Goal: Check status: Check status

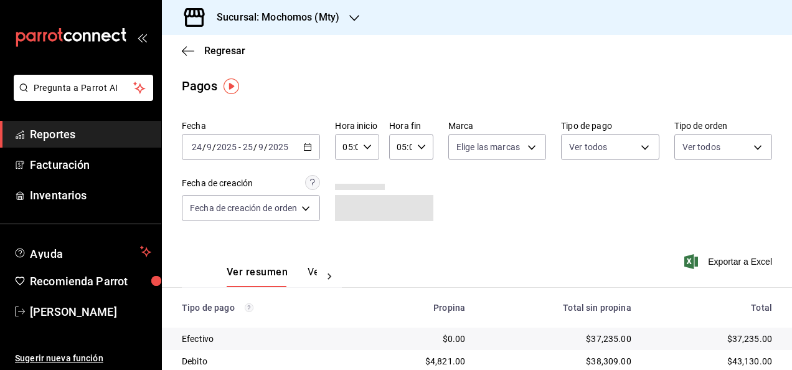
click at [306, 146] on \(Stroke\) "button" at bounding box center [308, 146] width 7 height 1
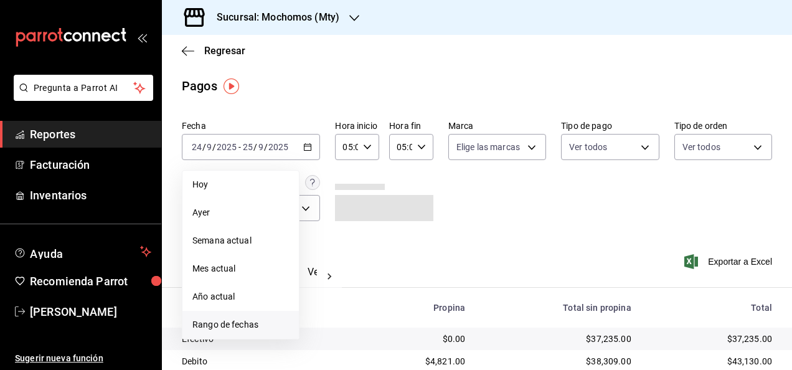
click at [269, 325] on span "Rango de fechas" at bounding box center [240, 324] width 97 height 13
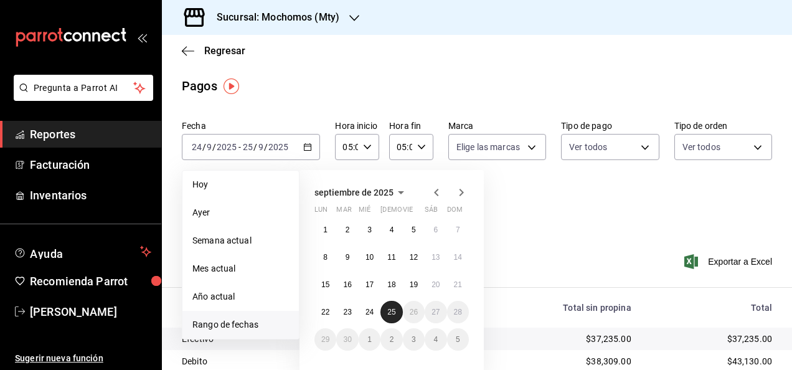
click at [391, 310] on abbr "25" at bounding box center [391, 312] width 8 height 9
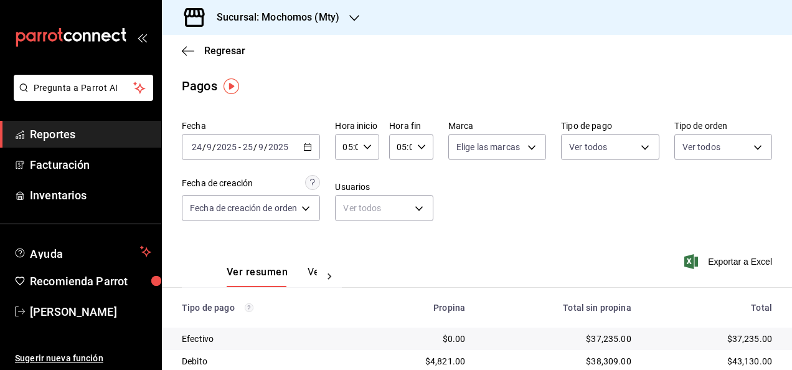
click at [351, 16] on icon "button" at bounding box center [354, 18] width 10 height 10
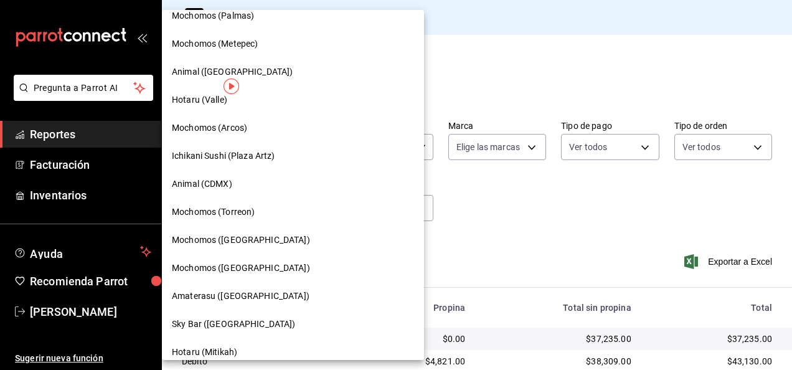
scroll to position [225, 0]
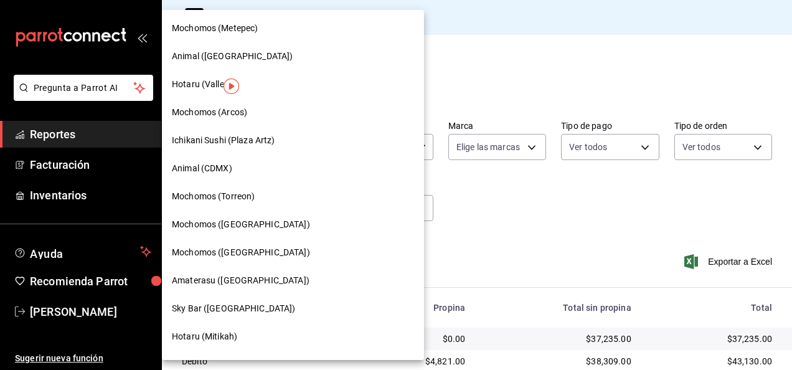
click at [267, 280] on span "Amaterasu ([GEOGRAPHIC_DATA])" at bounding box center [241, 280] width 138 height 13
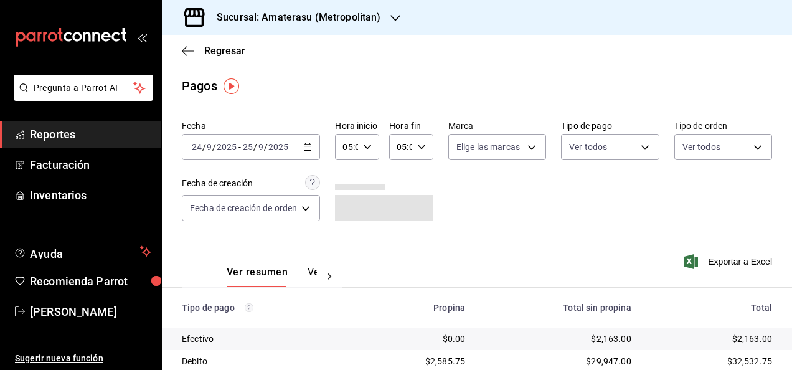
click at [308, 145] on \(Stroke\) "button" at bounding box center [307, 147] width 7 height 7
click at [367, 88] on div "Pagos" at bounding box center [477, 86] width 630 height 19
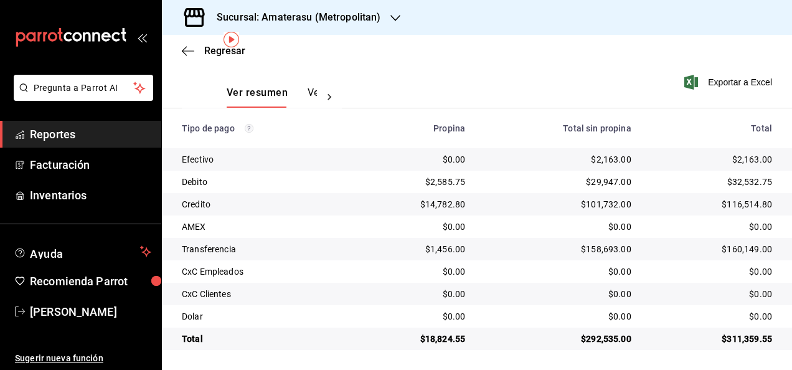
scroll to position [0, 0]
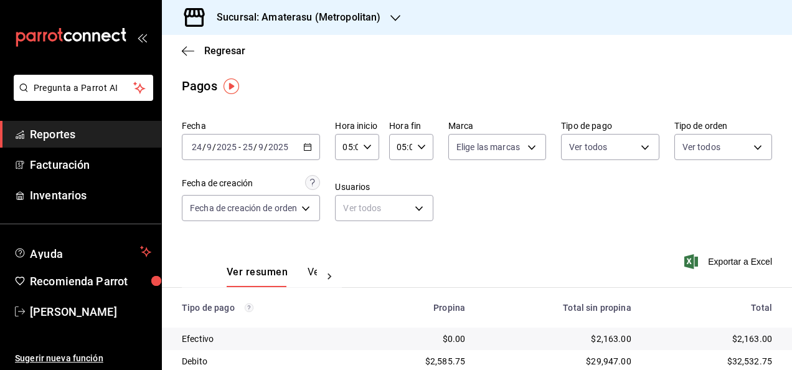
click at [418, 151] on icon "button" at bounding box center [421, 147] width 9 height 9
click at [421, 176] on span "00" at bounding box center [422, 179] width 2 height 10
click at [516, 228] on div at bounding box center [396, 185] width 792 height 370
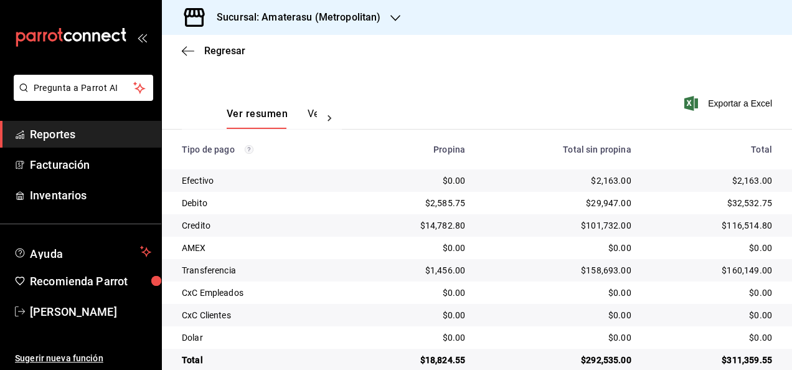
scroll to position [179, 0]
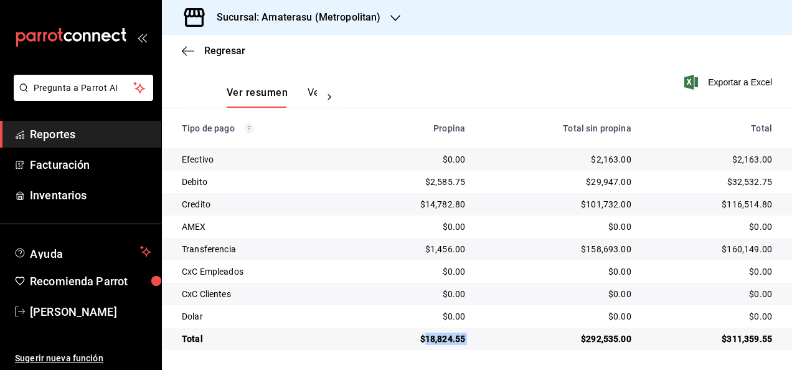
drag, startPoint x: 423, startPoint y: 340, endPoint x: 473, endPoint y: 339, distance: 50.5
click at [473, 339] on tr "Total $18,824.55 $292,535.00 $311,359.55" at bounding box center [477, 339] width 630 height 22
copy div "18,824.55"
drag, startPoint x: 589, startPoint y: 158, endPoint x: 632, endPoint y: 164, distance: 43.3
click at [632, 164] on td "$2,163.00" at bounding box center [558, 159] width 166 height 22
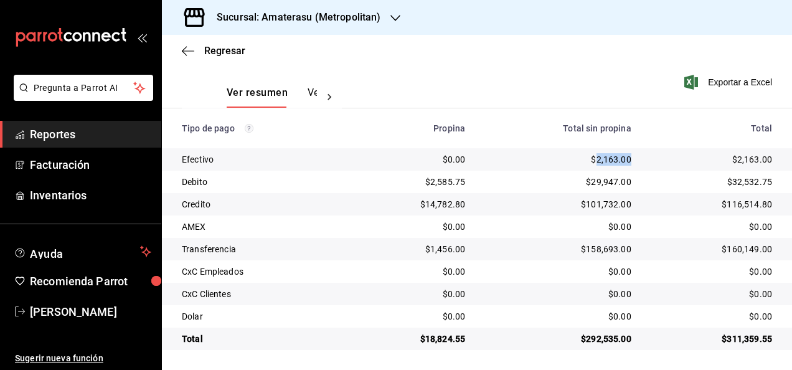
copy div "2,163.00"
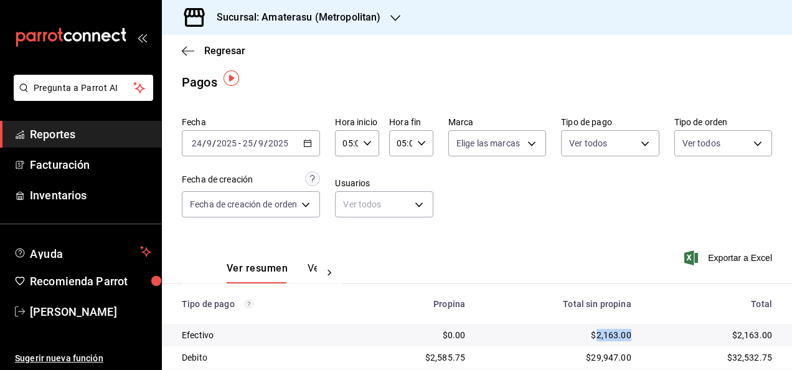
scroll to position [0, 0]
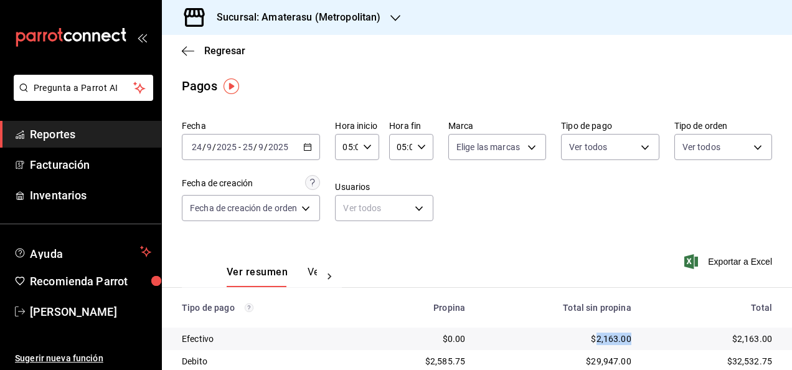
click at [312, 145] on icon "button" at bounding box center [307, 147] width 9 height 9
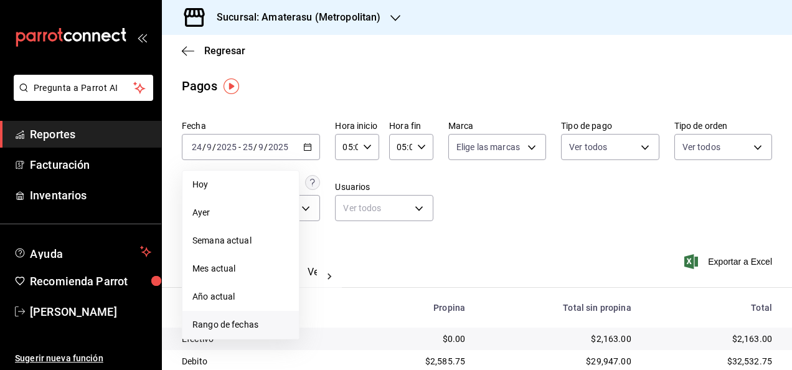
click at [255, 325] on span "Rango de fechas" at bounding box center [240, 324] width 97 height 13
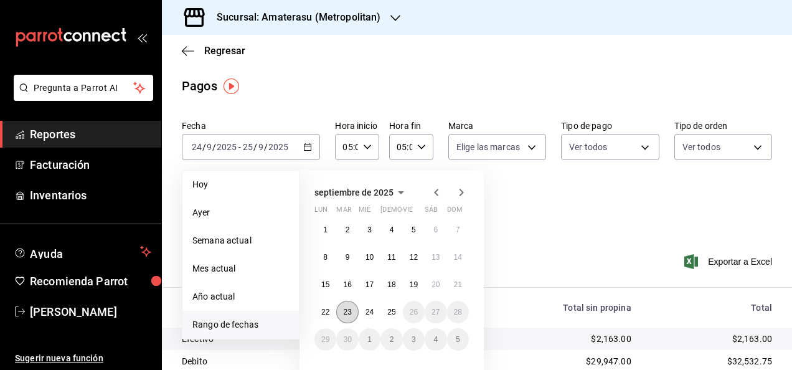
click at [346, 308] on abbr "23" at bounding box center [347, 312] width 8 height 9
click at [368, 308] on abbr "24" at bounding box center [370, 312] width 8 height 9
type input "00:00"
type input "23:59"
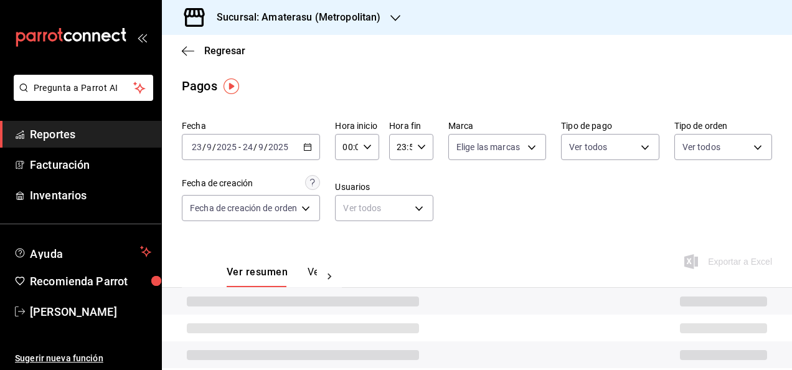
click at [369, 138] on div "00:00 Hora inicio" at bounding box center [357, 147] width 44 height 26
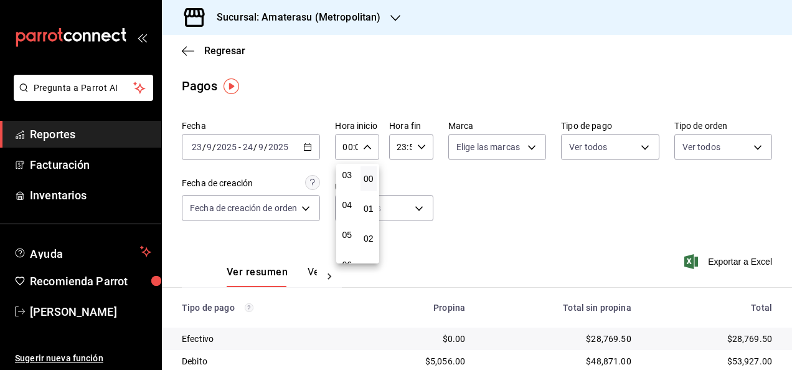
scroll to position [98, 0]
click at [346, 228] on span "05" at bounding box center [347, 231] width 2 height 10
type input "05:00"
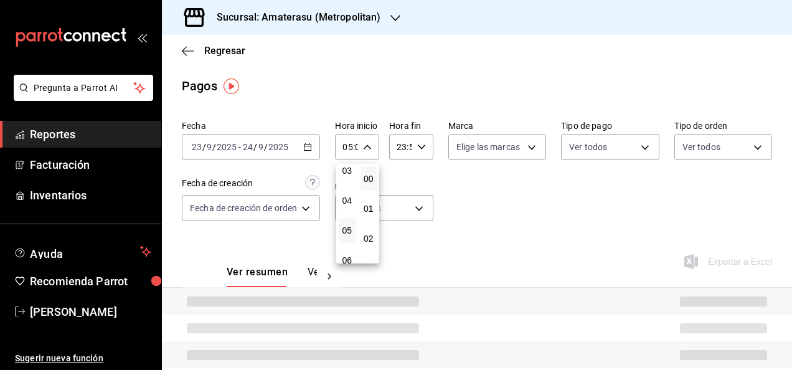
click at [420, 140] on div at bounding box center [396, 185] width 792 height 370
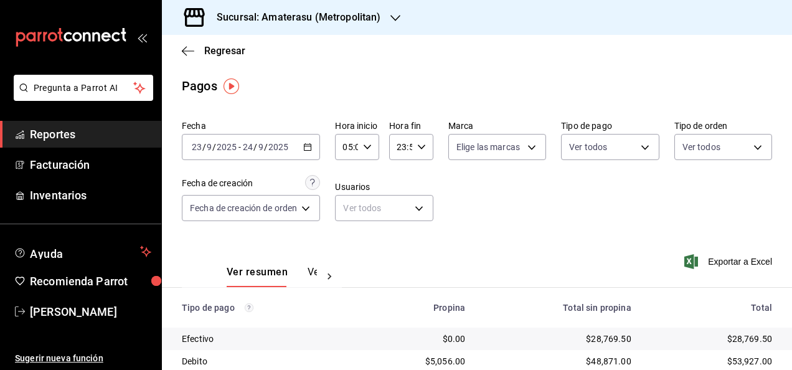
click at [419, 148] on \(Stroke\) "button" at bounding box center [421, 147] width 7 height 4
click at [399, 204] on span "05" at bounding box center [400, 205] width 2 height 10
click at [421, 181] on span "00" at bounding box center [422, 179] width 2 height 10
type input "05:00"
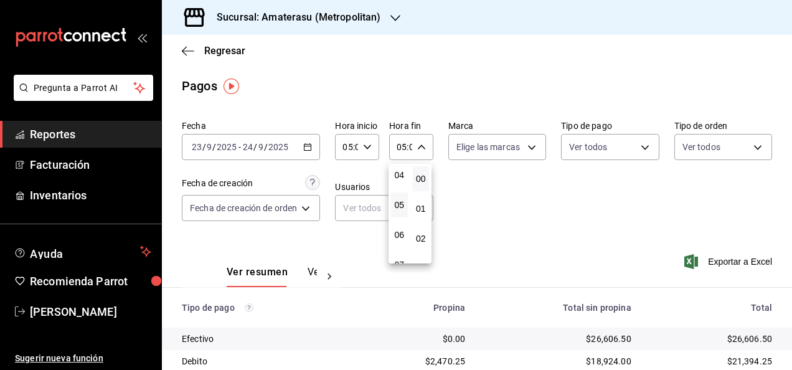
click at [430, 184] on div "00" at bounding box center [422, 179] width 22 height 30
click at [536, 216] on div at bounding box center [396, 185] width 792 height 370
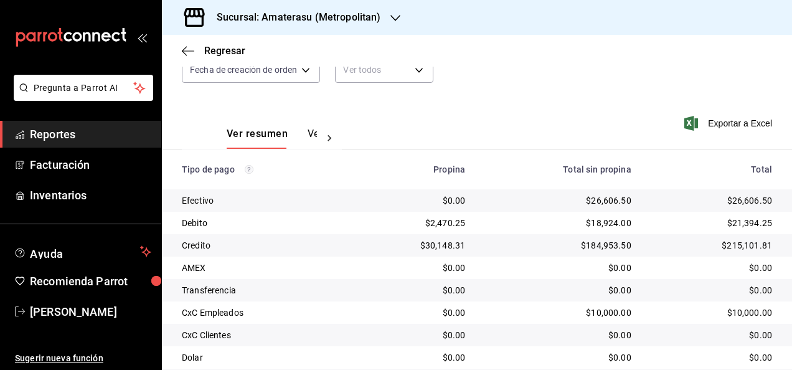
scroll to position [179, 0]
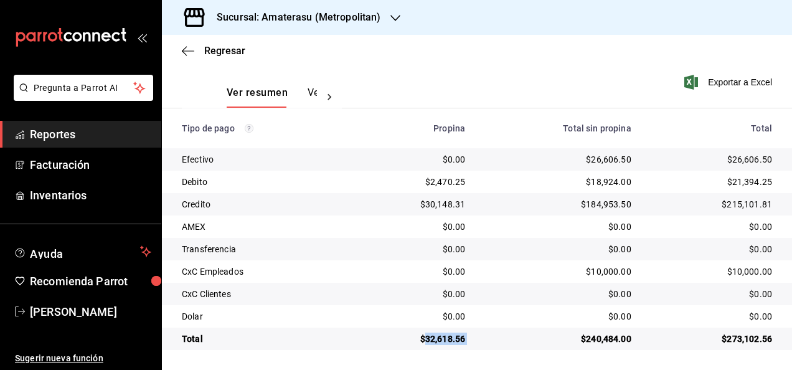
drag, startPoint x: 422, startPoint y: 336, endPoint x: 482, endPoint y: 336, distance: 59.8
click at [482, 336] on tr "Total $32,618.56 $240,484.00 $273,102.56" at bounding box center [477, 339] width 630 height 22
copy div "32,618.56"
drag, startPoint x: 584, startPoint y: 158, endPoint x: 628, endPoint y: 158, distance: 44.2
click at [628, 158] on td "$26,606.50" at bounding box center [558, 159] width 166 height 22
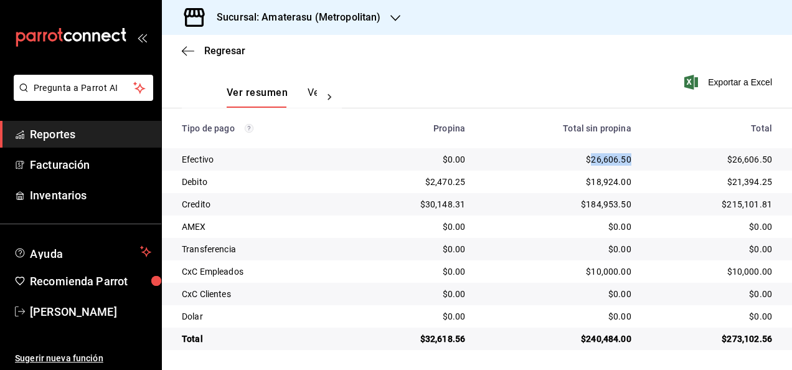
copy div "26,606.50"
click at [391, 16] on icon "button" at bounding box center [396, 18] width 10 height 6
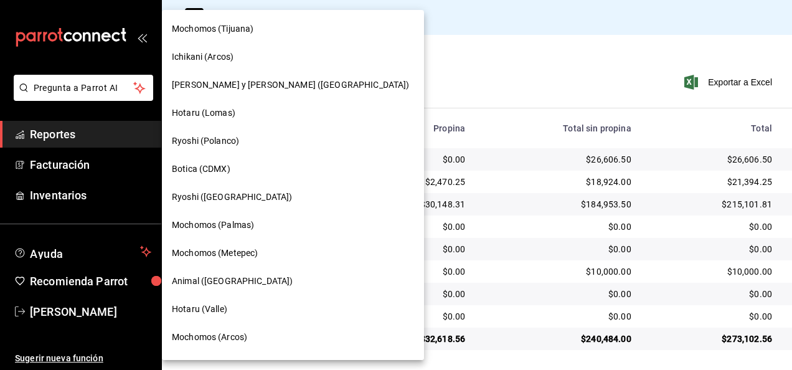
click at [392, 17] on div at bounding box center [396, 185] width 792 height 370
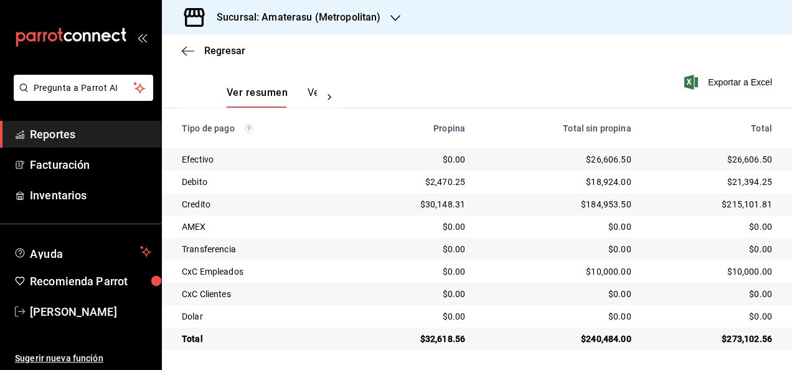
click at [392, 17] on div at bounding box center [396, 185] width 792 height 370
click at [392, 17] on icon "button" at bounding box center [396, 18] width 10 height 10
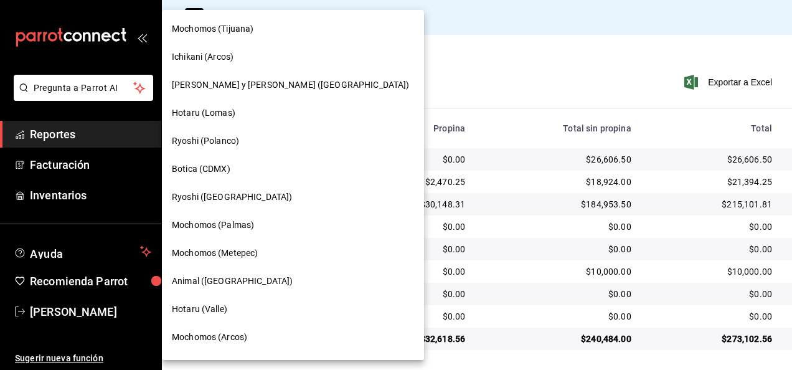
click at [392, 17] on div at bounding box center [396, 185] width 792 height 370
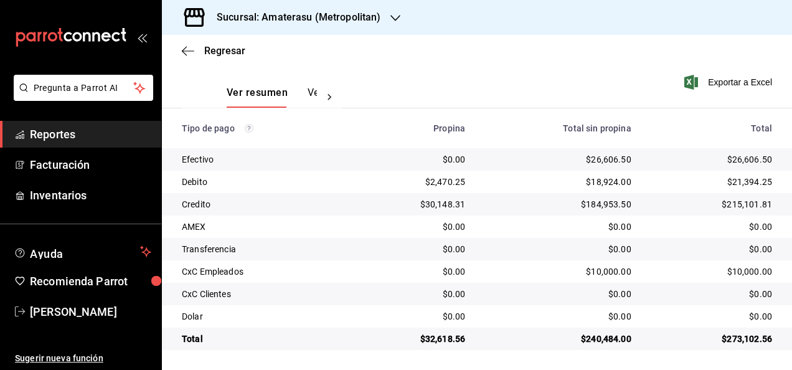
click at [396, 16] on icon "button" at bounding box center [396, 18] width 10 height 10
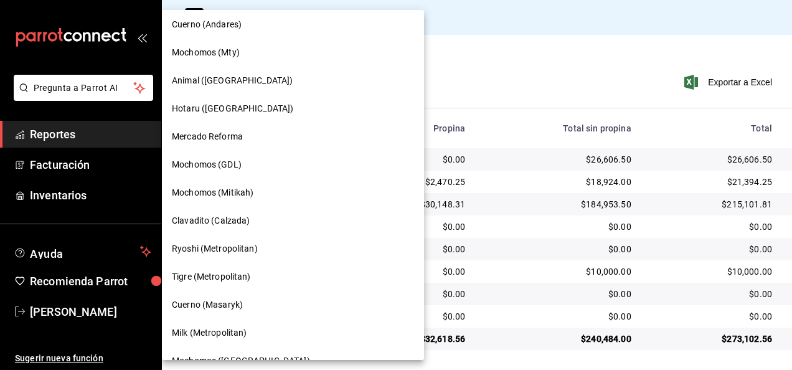
scroll to position [706, 0]
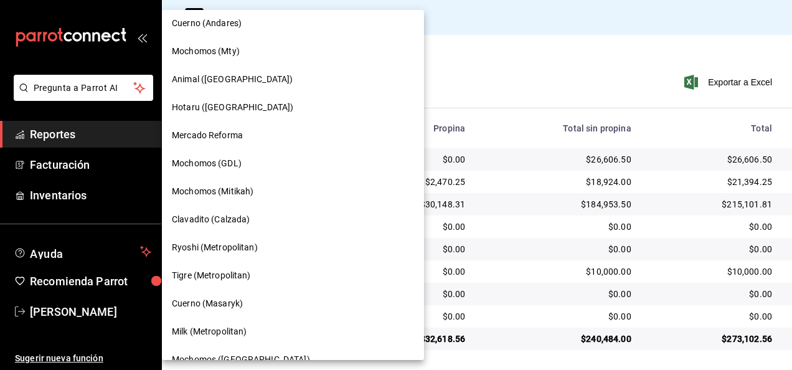
click at [287, 254] on div "Ryoshi (Metropolitan)" at bounding box center [293, 247] width 242 height 13
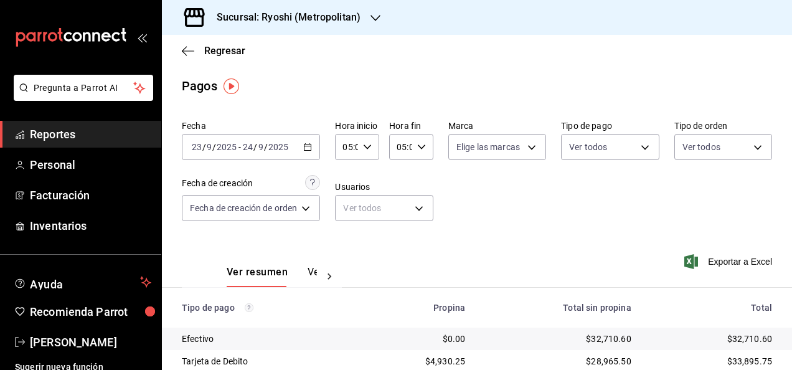
click at [307, 150] on icon "button" at bounding box center [307, 147] width 9 height 9
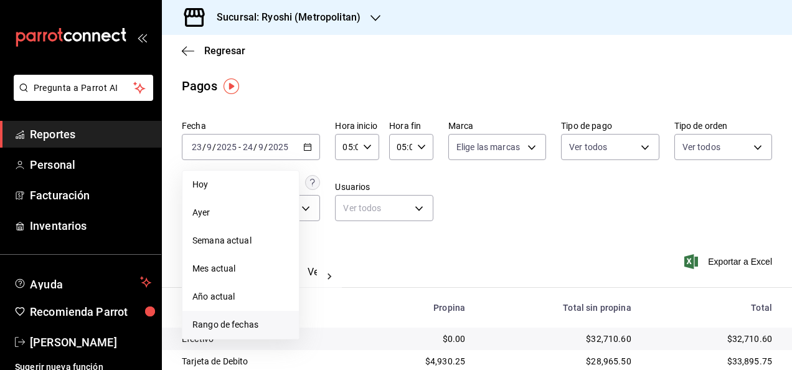
click at [268, 327] on span "Rango de fechas" at bounding box center [240, 324] width 97 height 13
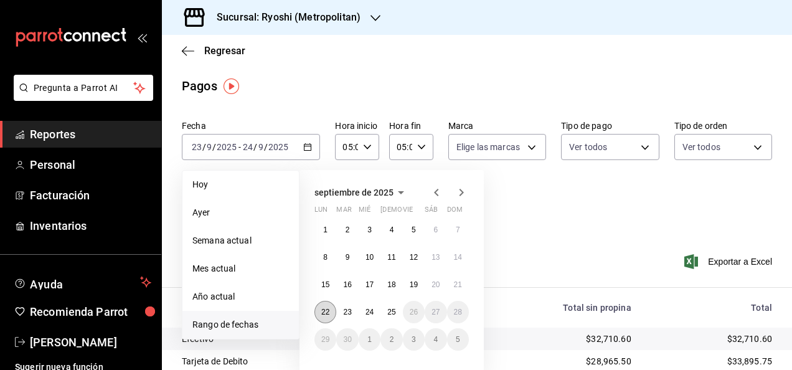
click at [320, 308] on button "22" at bounding box center [326, 312] width 22 height 22
click at [344, 308] on abbr "23" at bounding box center [347, 312] width 8 height 9
type input "00:00"
type input "23:59"
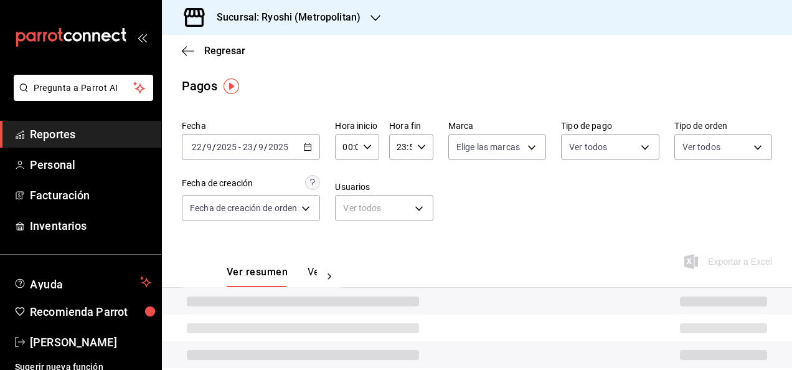
click at [371, 141] on div "00:00 Hora inicio" at bounding box center [357, 147] width 44 height 26
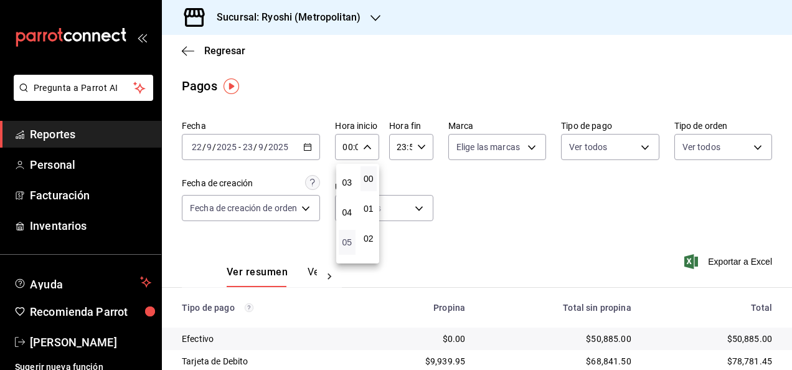
scroll to position [87, 0]
click at [346, 237] on span "05" at bounding box center [347, 242] width 2 height 10
type input "05:00"
click at [401, 166] on div at bounding box center [396, 185] width 792 height 370
click at [430, 146] on div "23:59 Hora fin" at bounding box center [411, 147] width 44 height 26
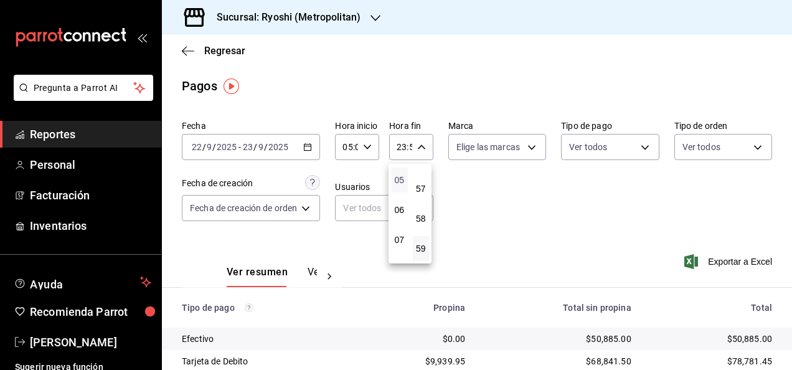
scroll to position [148, 0]
click at [399, 181] on span "05" at bounding box center [400, 181] width 2 height 10
click at [421, 178] on span "00" at bounding box center [422, 179] width 2 height 10
type input "05:00"
click at [421, 178] on span "00" at bounding box center [422, 179] width 2 height 10
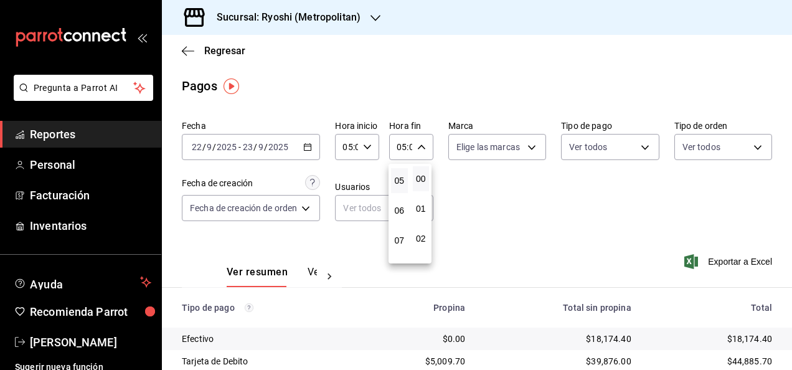
click at [485, 190] on div at bounding box center [396, 185] width 792 height 370
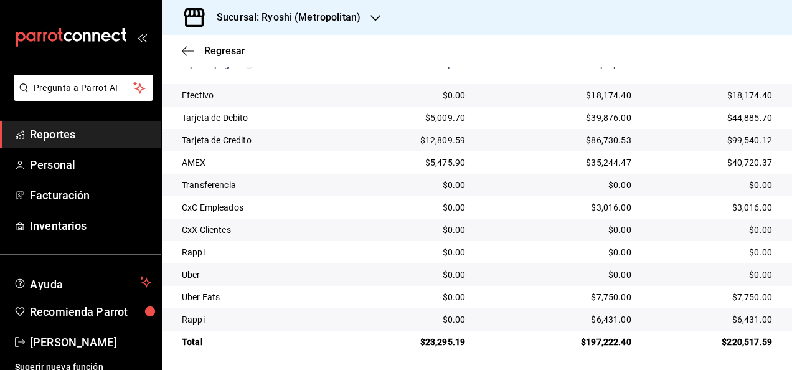
scroll to position [247, 0]
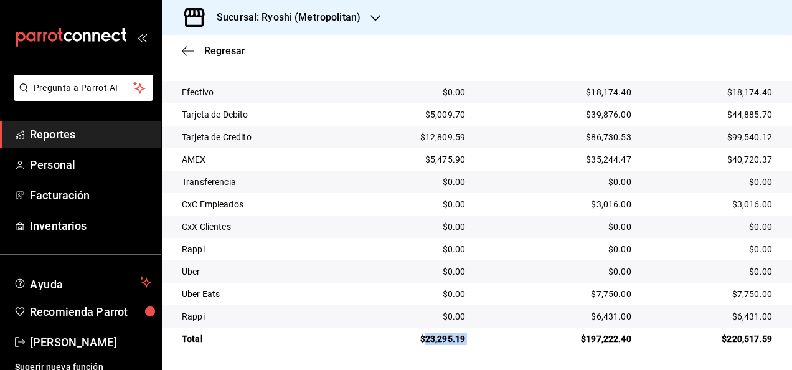
drag, startPoint x: 423, startPoint y: 338, endPoint x: 474, endPoint y: 340, distance: 51.1
click at [474, 340] on tr "Total $23,295.19 $197,222.40 $220,517.59" at bounding box center [477, 339] width 630 height 22
copy div "23,295.19"
drag, startPoint x: 583, startPoint y: 93, endPoint x: 627, endPoint y: 92, distance: 43.6
click at [627, 92] on td "$18,174.40" at bounding box center [558, 92] width 166 height 22
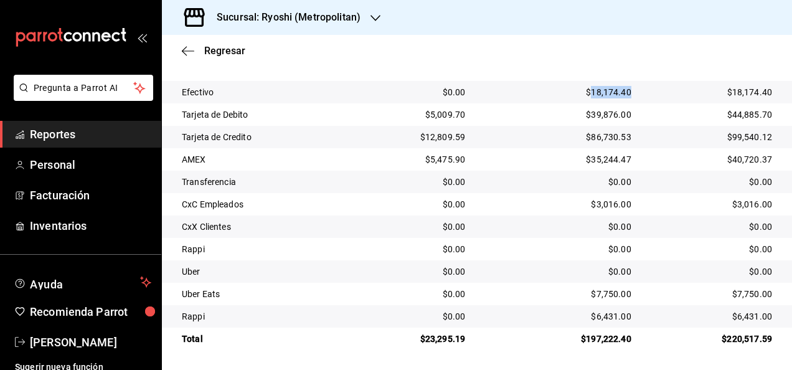
copy div "18,174.40"
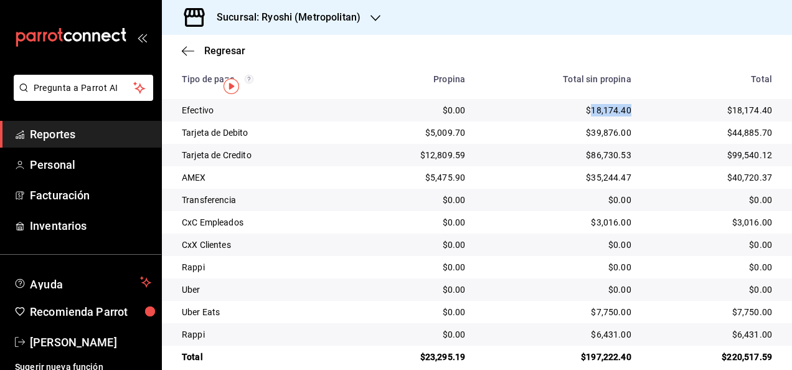
scroll to position [0, 0]
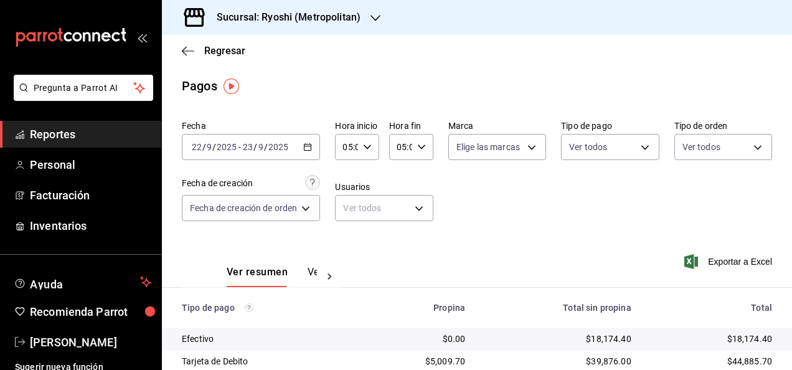
click at [311, 151] on div "[DATE] [DATE] - [DATE] [DATE]" at bounding box center [251, 147] width 138 height 26
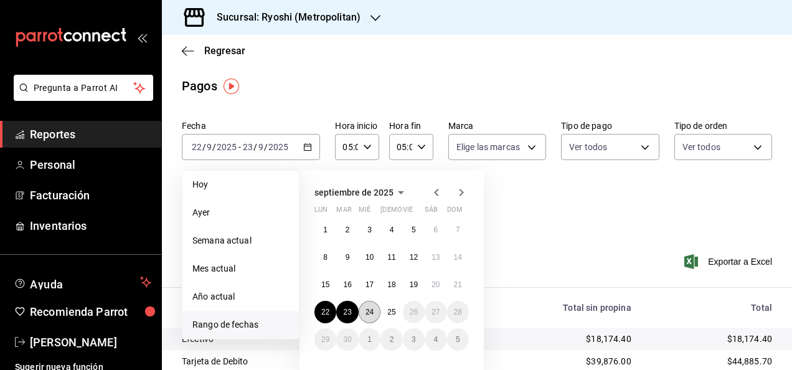
click at [373, 310] on abbr "24" at bounding box center [370, 312] width 8 height 9
click at [391, 313] on abbr "25" at bounding box center [391, 312] width 8 height 9
type input "00:00"
type input "23:59"
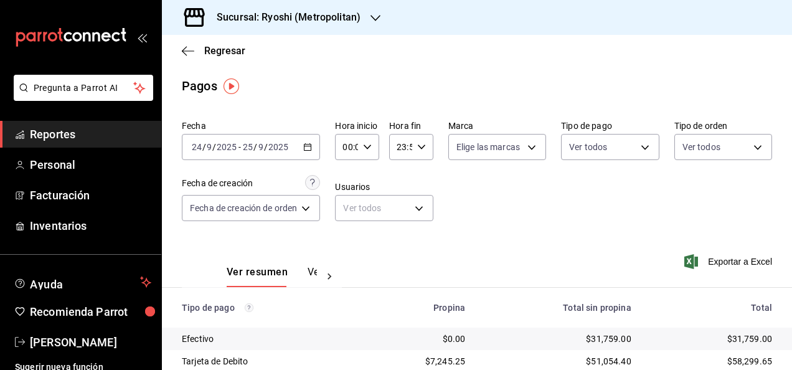
click at [364, 148] on icon "button" at bounding box center [367, 147] width 9 height 9
click at [345, 229] on button "05" at bounding box center [347, 237] width 17 height 25
type input "05:00"
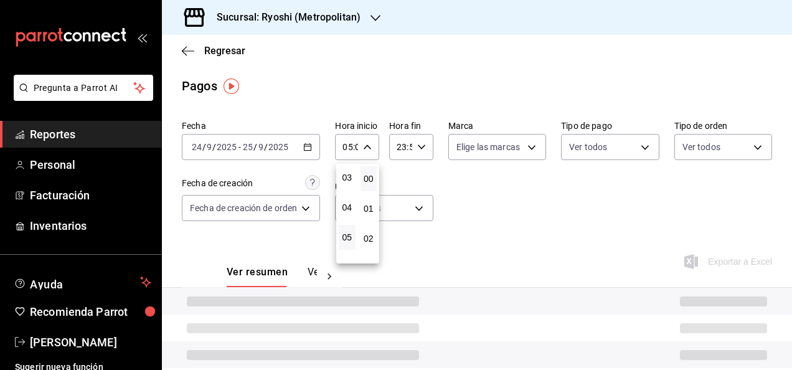
click at [422, 147] on div at bounding box center [396, 185] width 792 height 370
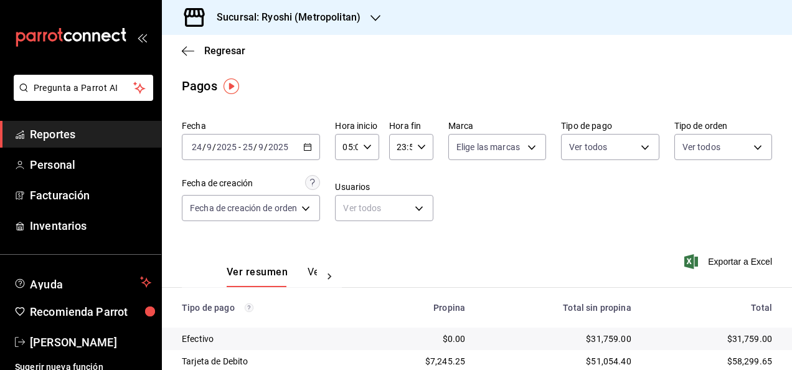
click at [422, 147] on icon "button" at bounding box center [421, 147] width 9 height 9
click at [399, 188] on button "05" at bounding box center [399, 195] width 17 height 25
click at [422, 176] on span "00" at bounding box center [422, 179] width 2 height 10
type input "05:00"
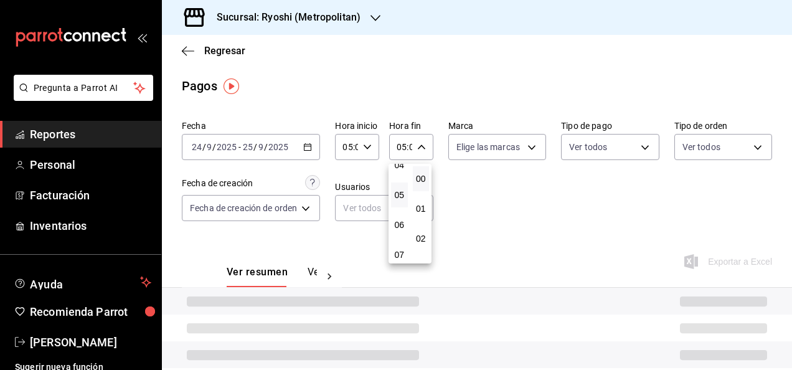
click at [503, 179] on div at bounding box center [396, 185] width 792 height 370
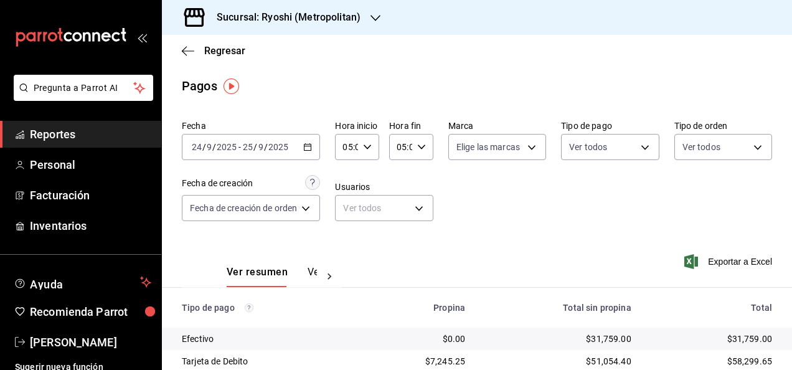
click at [422, 147] on icon "button" at bounding box center [421, 147] width 9 height 9
click at [421, 176] on span "00" at bounding box center [422, 179] width 2 height 10
drag, startPoint x: 789, startPoint y: 142, endPoint x: 787, endPoint y: 154, distance: 12.5
click at [787, 154] on div at bounding box center [396, 185] width 792 height 370
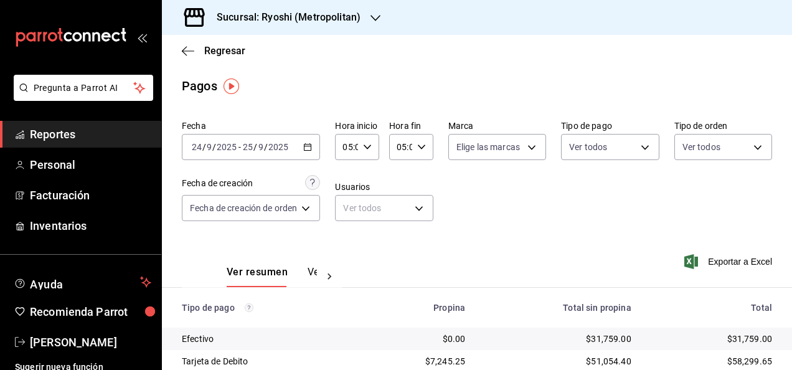
drag, startPoint x: 787, startPoint y: 154, endPoint x: 784, endPoint y: 238, distance: 83.6
drag, startPoint x: 784, startPoint y: 238, endPoint x: 739, endPoint y: 108, distance: 136.9
click at [739, 108] on main "Regresar Pagos Fecha [DATE] [DATE] - [DATE] [DATE] Hora inicio 05:00 Hora inici…" at bounding box center [477, 326] width 630 height 582
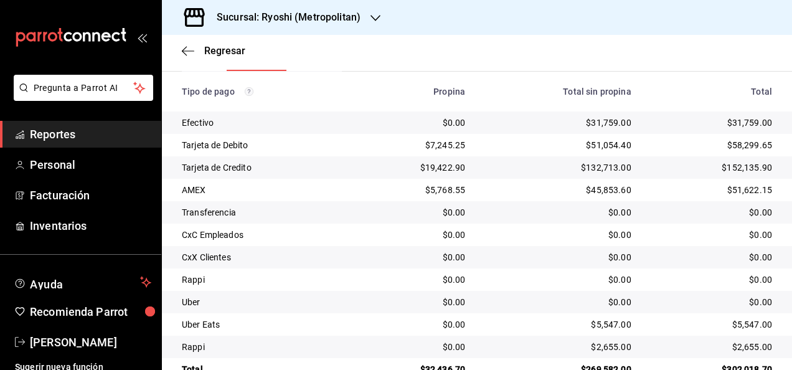
scroll to position [247, 0]
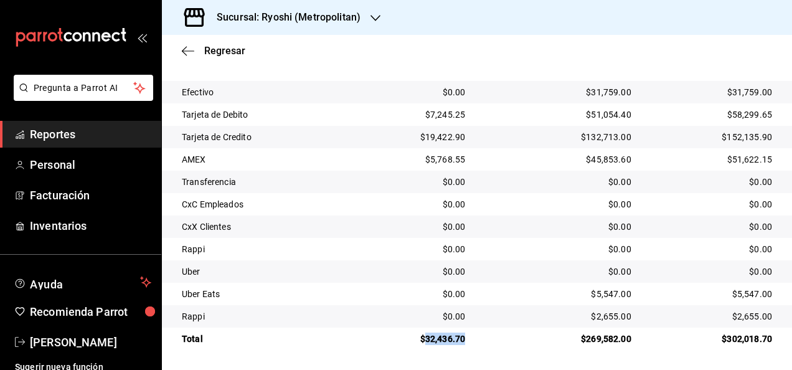
drag, startPoint x: 422, startPoint y: 335, endPoint x: 465, endPoint y: 335, distance: 42.4
click at [465, 335] on td "$32,436.70" at bounding box center [414, 339] width 123 height 22
copy div "32,436.70"
drag, startPoint x: 587, startPoint y: 88, endPoint x: 626, endPoint y: 87, distance: 38.6
click at [626, 87] on td "$31,759.00" at bounding box center [558, 92] width 166 height 22
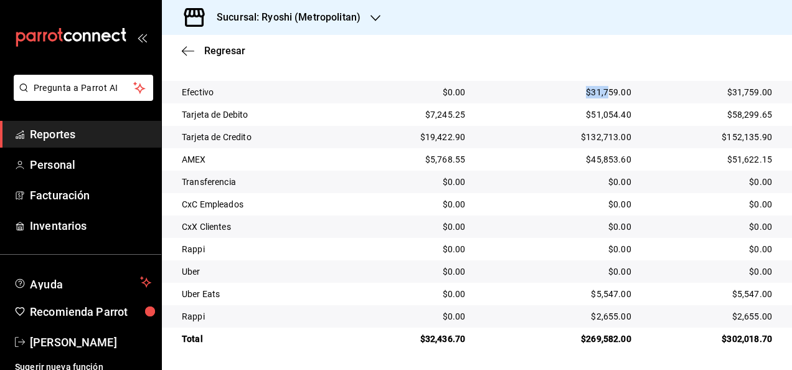
drag, startPoint x: 626, startPoint y: 87, endPoint x: 601, endPoint y: 90, distance: 25.1
click at [601, 90] on div "$31,759.00" at bounding box center [558, 92] width 146 height 12
click at [581, 92] on div "$31,759.00" at bounding box center [558, 92] width 146 height 12
drag, startPoint x: 582, startPoint y: 92, endPoint x: 632, endPoint y: 93, distance: 49.3
click at [632, 93] on td "$31,759.00" at bounding box center [558, 92] width 166 height 22
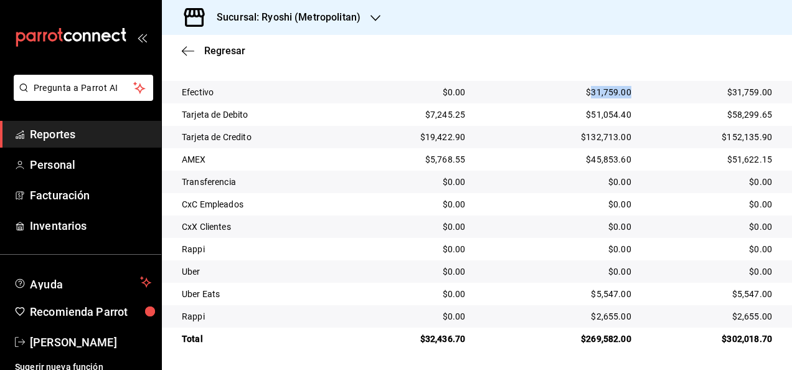
copy div "31,759.00"
click at [372, 21] on icon "button" at bounding box center [376, 18] width 10 height 10
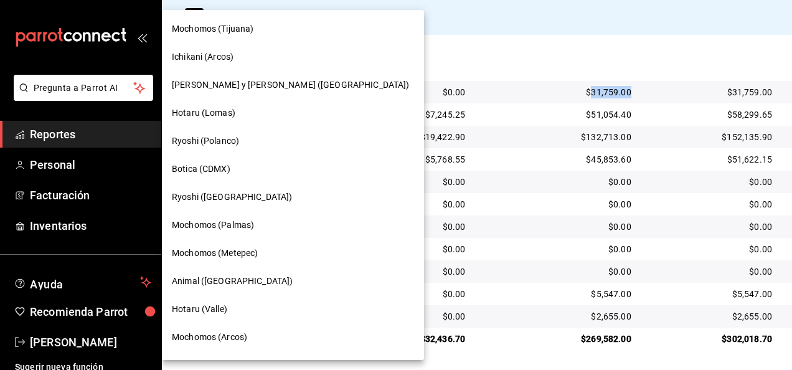
click at [278, 117] on div "Hotaru (Lomas)" at bounding box center [293, 113] width 242 height 13
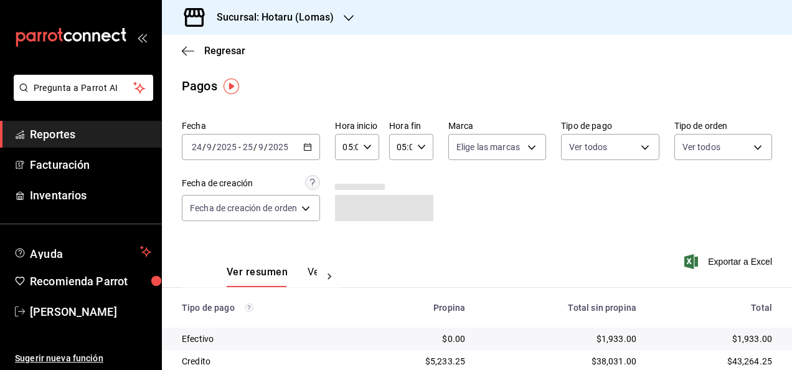
click at [417, 146] on icon "button" at bounding box center [421, 147] width 9 height 9
click at [422, 174] on span "00" at bounding box center [422, 179] width 2 height 10
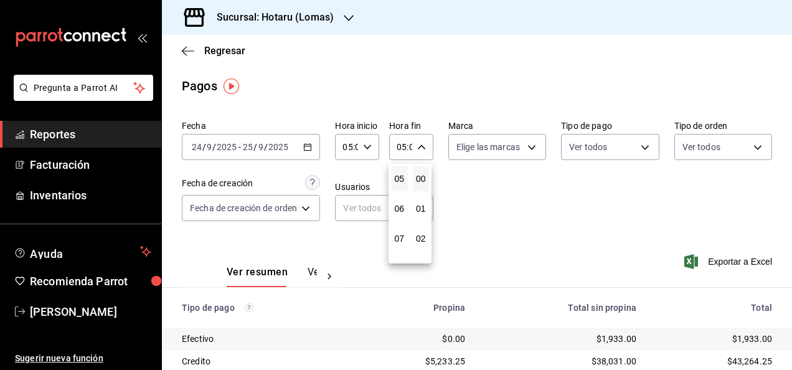
click at [481, 183] on div at bounding box center [396, 185] width 792 height 370
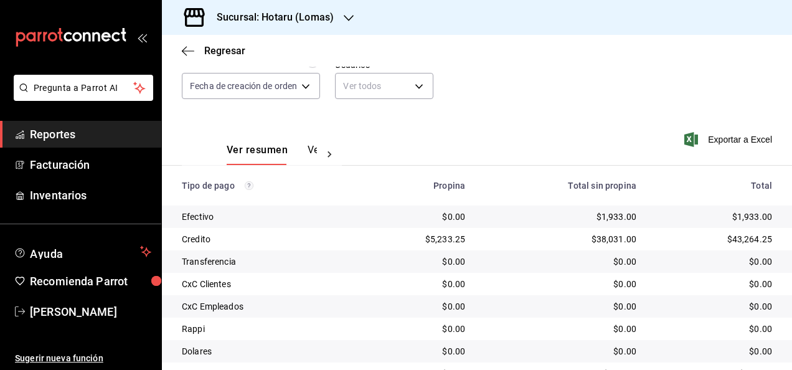
scroll to position [202, 0]
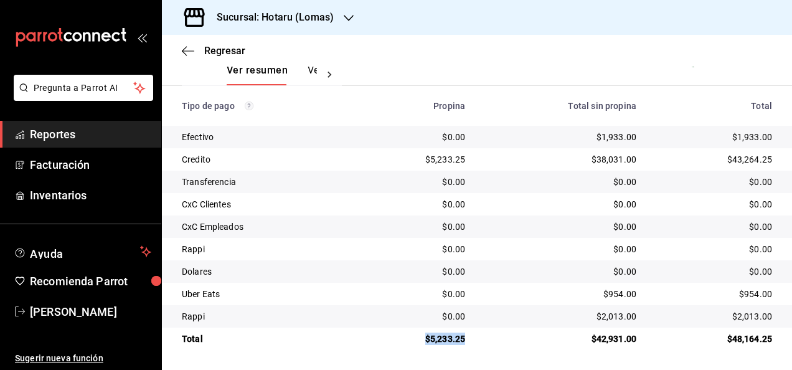
drag, startPoint x: 424, startPoint y: 334, endPoint x: 470, endPoint y: 331, distance: 45.5
click at [470, 331] on td "$5,233.25" at bounding box center [417, 339] width 116 height 22
click at [475, 331] on td "$42,931.00" at bounding box center [560, 339] width 171 height 22
drag, startPoint x: 425, startPoint y: 340, endPoint x: 472, endPoint y: 335, distance: 47.7
click at [472, 335] on tr "Total $5,233.25 $42,931.00 $48,164.25" at bounding box center [477, 339] width 630 height 22
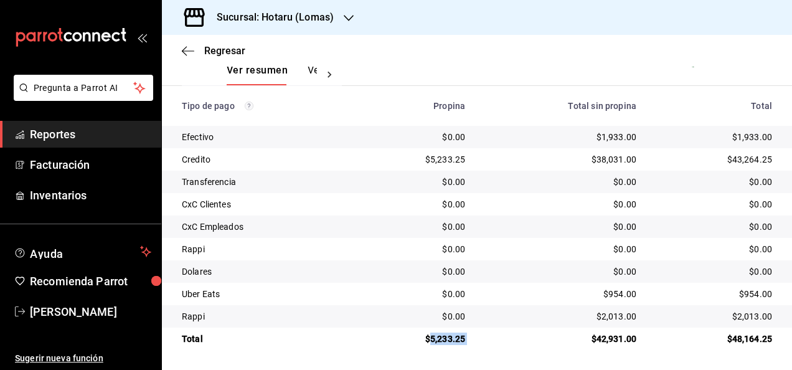
copy div "5,233.25"
drag, startPoint x: 592, startPoint y: 134, endPoint x: 635, endPoint y: 134, distance: 43.0
click at [635, 134] on td "$1,933.00" at bounding box center [560, 137] width 171 height 22
click at [609, 138] on div "$1,933.00" at bounding box center [560, 137] width 151 height 12
drag, startPoint x: 595, startPoint y: 138, endPoint x: 634, endPoint y: 137, distance: 39.3
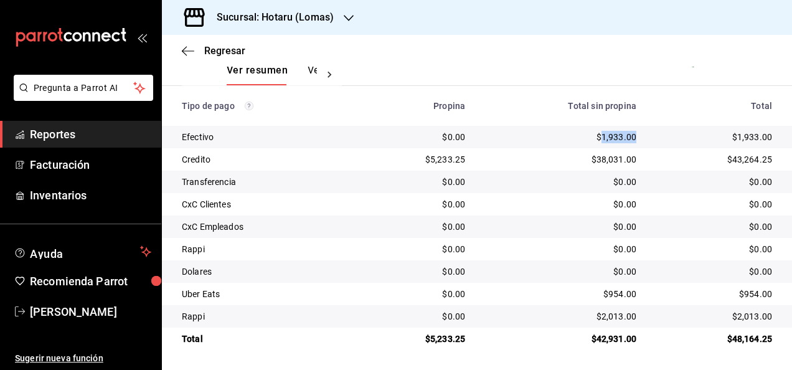
click at [634, 137] on td "$1,933.00" at bounding box center [560, 137] width 171 height 22
drag, startPoint x: 634, startPoint y: 137, endPoint x: 593, endPoint y: 133, distance: 41.3
click at [593, 133] on div "$1,933.00" at bounding box center [560, 137] width 151 height 12
copy div "1,933.00"
drag, startPoint x: 425, startPoint y: 341, endPoint x: 470, endPoint y: 341, distance: 44.2
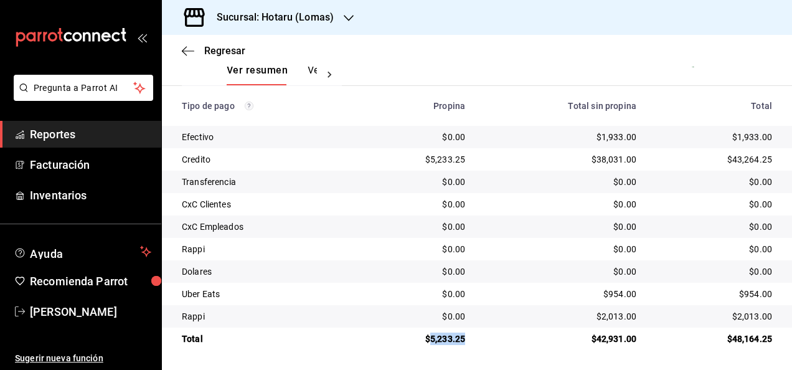
click at [470, 341] on td "$5,233.25" at bounding box center [417, 339] width 116 height 22
drag, startPoint x: 594, startPoint y: 137, endPoint x: 696, endPoint y: 137, distance: 102.8
click at [696, 137] on tr "Efectivo $0.00 $1,933.00 $1,933.00" at bounding box center [477, 137] width 630 height 22
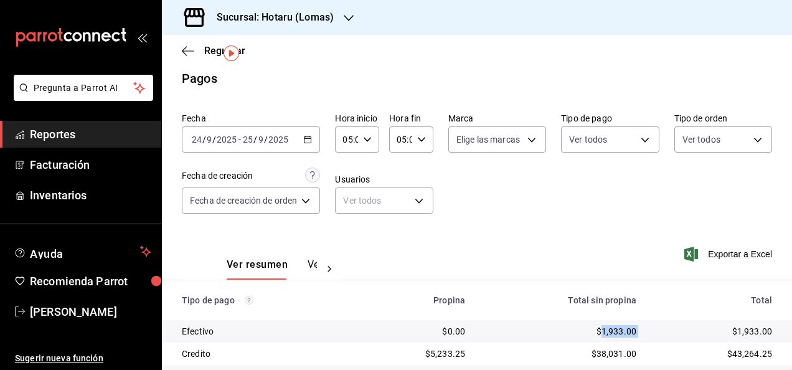
scroll to position [0, 0]
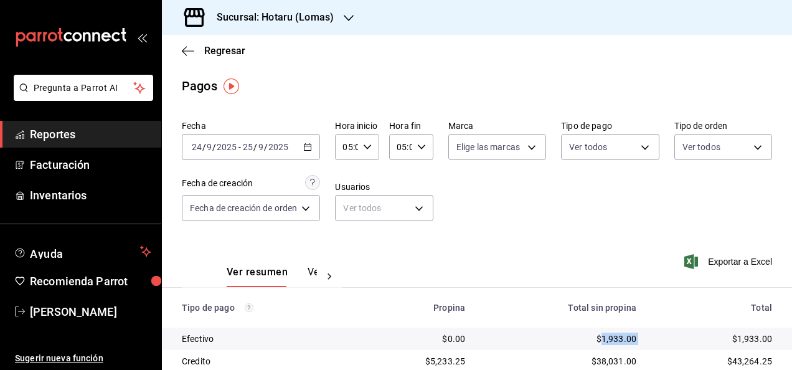
click at [305, 143] on icon "button" at bounding box center [307, 147] width 9 height 9
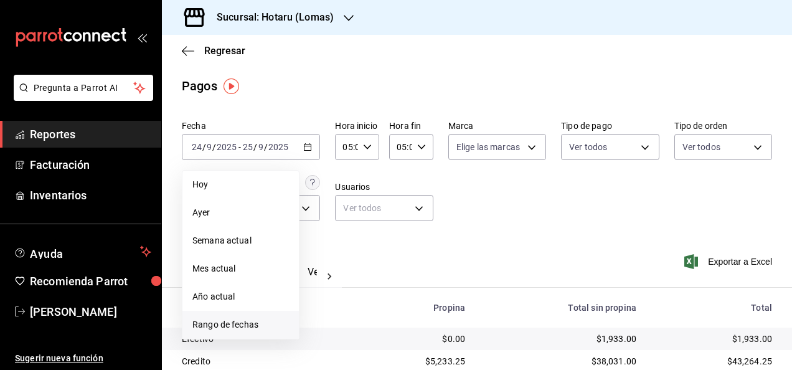
click at [241, 333] on li "Rango de fechas" at bounding box center [241, 325] width 116 height 28
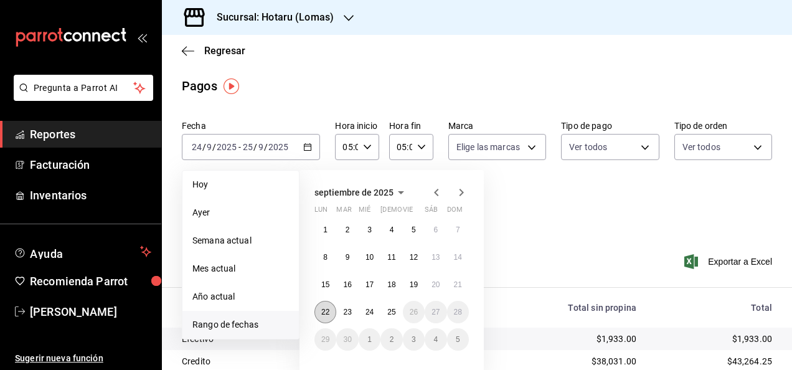
click at [321, 308] on button "22" at bounding box center [326, 312] width 22 height 22
click at [339, 308] on button "23" at bounding box center [347, 312] width 22 height 22
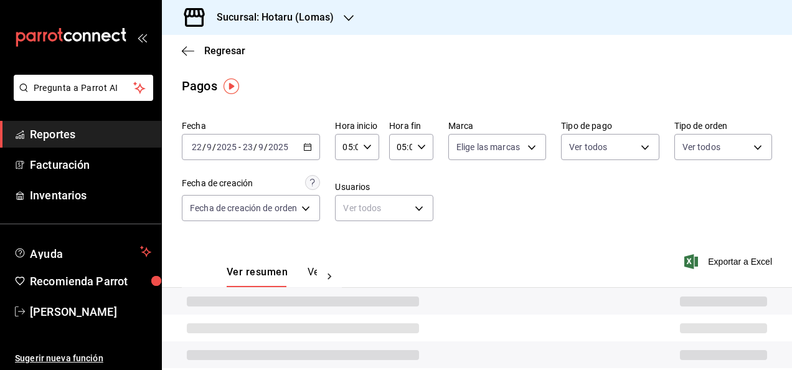
type input "00:00"
type input "23:59"
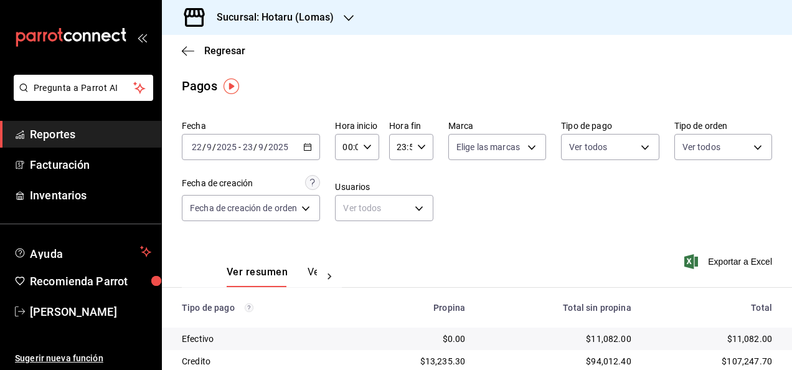
click at [370, 146] on icon "button" at bounding box center [367, 147] width 9 height 9
click at [348, 240] on span "05" at bounding box center [347, 245] width 2 height 10
type input "05:00"
click at [427, 148] on div at bounding box center [396, 185] width 792 height 370
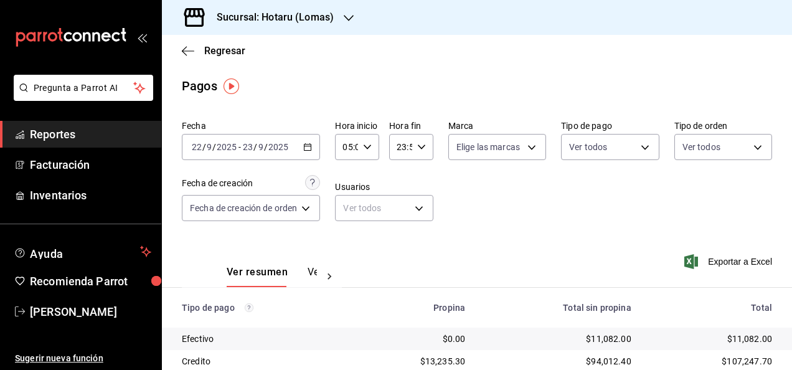
click at [423, 150] on icon "button" at bounding box center [421, 147] width 9 height 9
click at [399, 245] on button "05" at bounding box center [399, 256] width 17 height 25
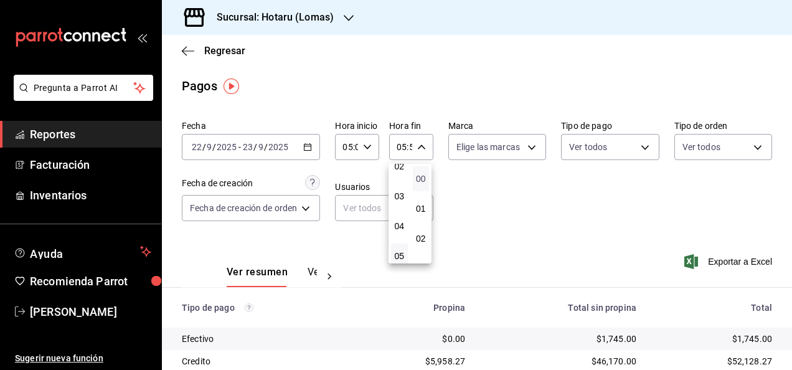
click at [421, 177] on span "00" at bounding box center [422, 179] width 2 height 10
type input "05:00"
click at [421, 174] on span "00" at bounding box center [422, 179] width 2 height 10
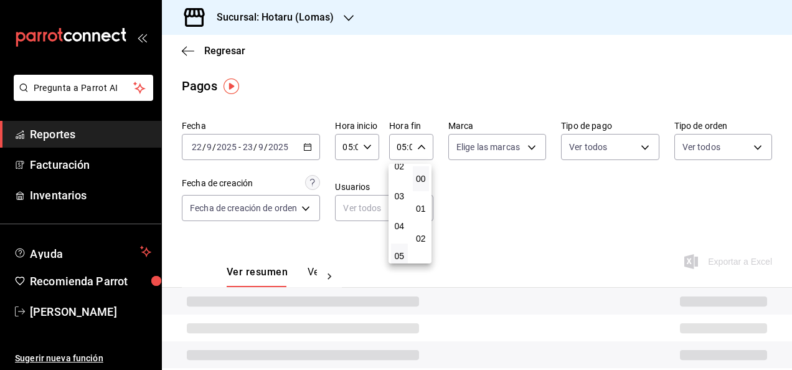
click at [499, 191] on div at bounding box center [396, 185] width 792 height 370
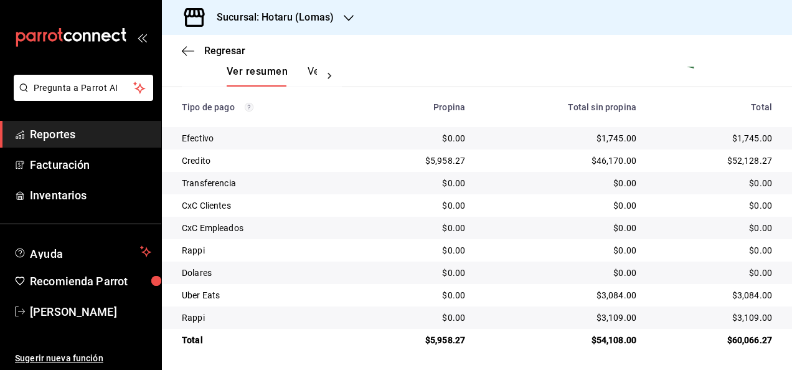
scroll to position [202, 0]
drag, startPoint x: 424, startPoint y: 335, endPoint x: 473, endPoint y: 335, distance: 49.2
click at [473, 335] on tr "Total $5,958.27 $54,108.00 $60,066.27" at bounding box center [477, 339] width 630 height 22
drag, startPoint x: 473, startPoint y: 335, endPoint x: 445, endPoint y: 335, distance: 28.7
click at [445, 335] on div "$5,958.27" at bounding box center [417, 339] width 97 height 12
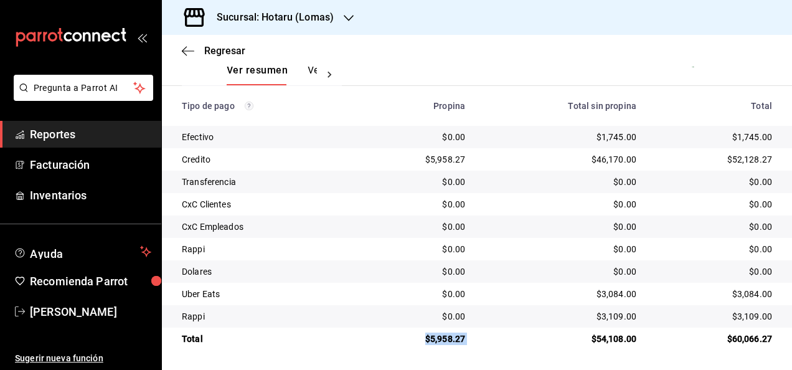
click at [459, 336] on div "$5,958.27" at bounding box center [417, 339] width 97 height 12
drag, startPoint x: 427, startPoint y: 336, endPoint x: 468, endPoint y: 336, distance: 41.1
click at [468, 336] on td "$5,958.27" at bounding box center [417, 339] width 116 height 22
drag, startPoint x: 594, startPoint y: 137, endPoint x: 630, endPoint y: 135, distance: 36.2
click at [630, 135] on td "$1,745.00" at bounding box center [560, 137] width 171 height 22
